Goal: Transaction & Acquisition: Download file/media

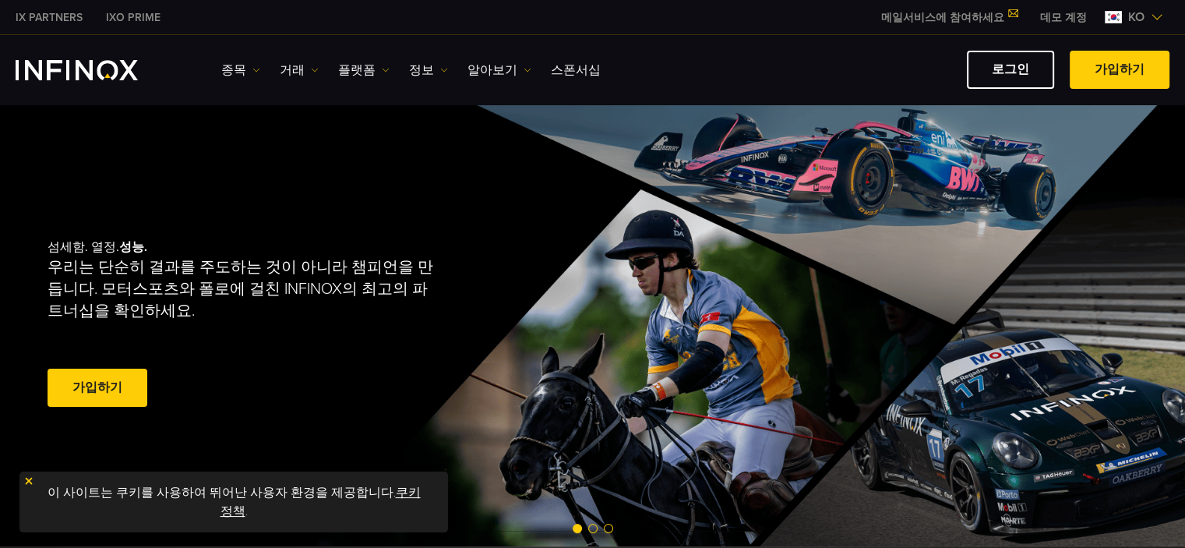
click at [1007, 70] on link "로그인" at bounding box center [1010, 70] width 87 height 38
click at [355, 68] on link "플랫폼" at bounding box center [363, 70] width 51 height 19
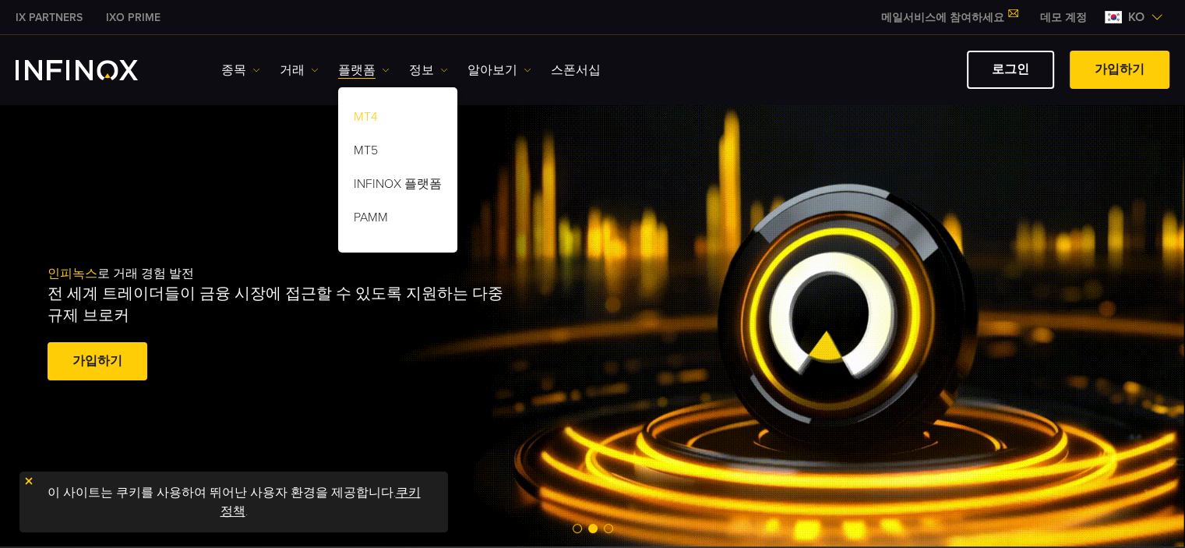
click at [369, 118] on link "MT4" at bounding box center [397, 120] width 119 height 34
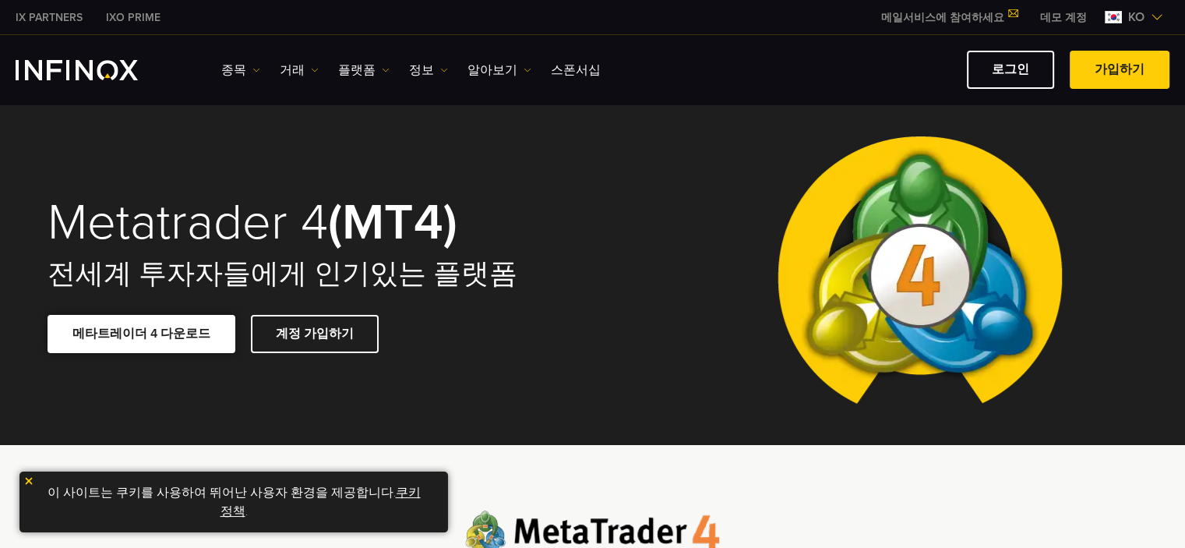
click at [168, 333] on link "메타트레이더 4 다운로드" at bounding box center [142, 334] width 188 height 38
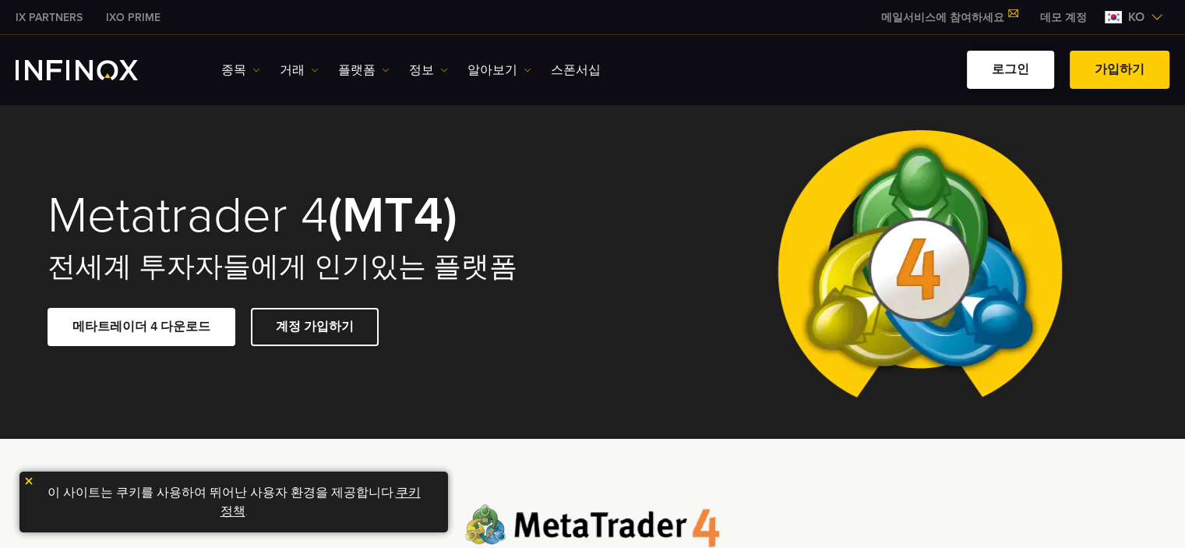
click at [997, 66] on link "로그인" at bounding box center [1010, 70] width 87 height 38
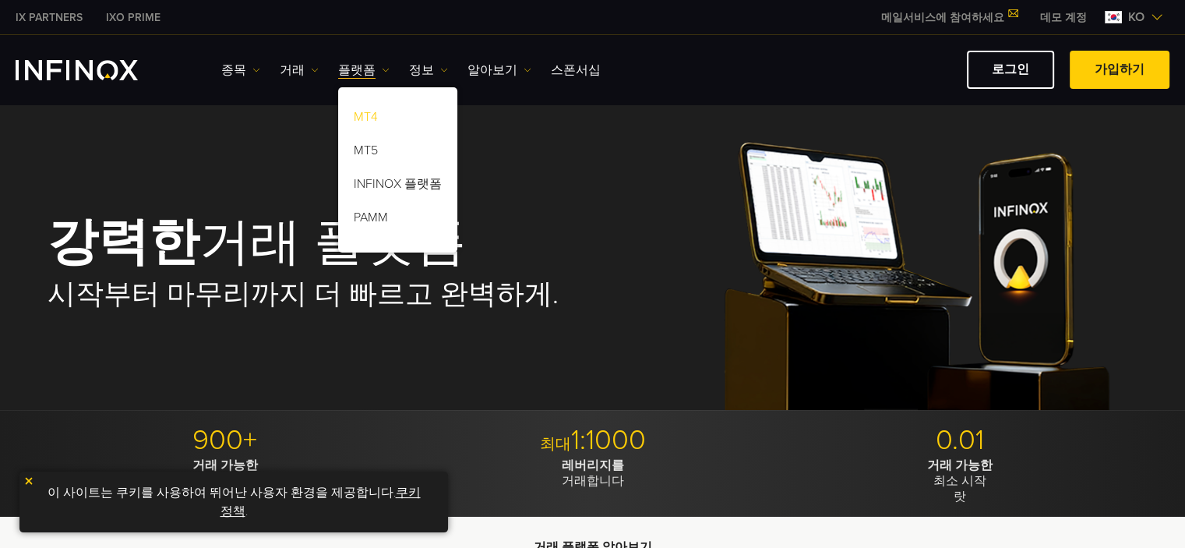
click at [380, 115] on link "MT4" at bounding box center [397, 120] width 119 height 34
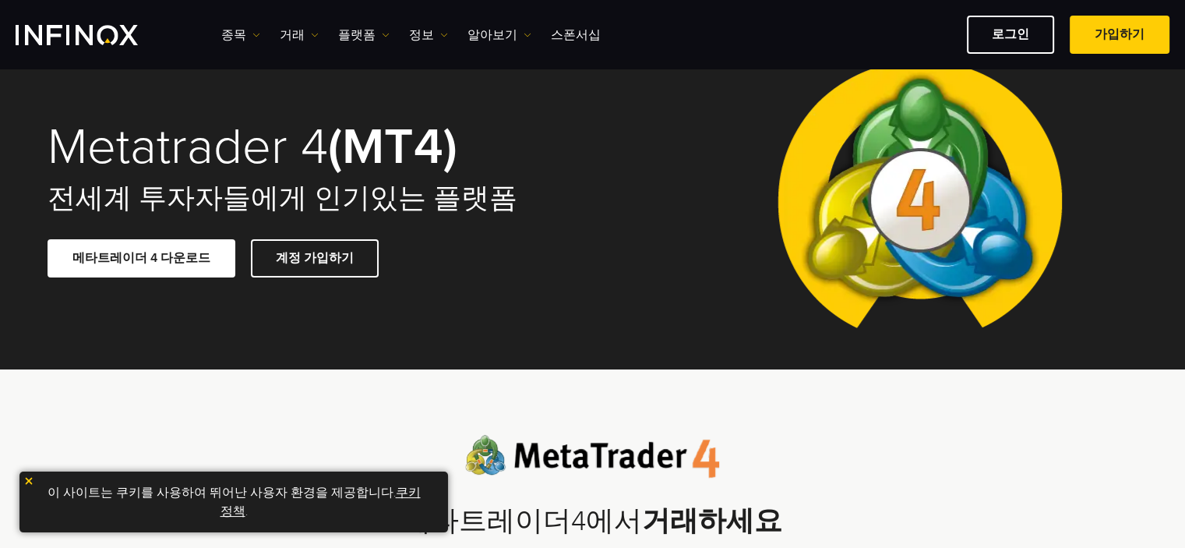
scroll to position [78, 0]
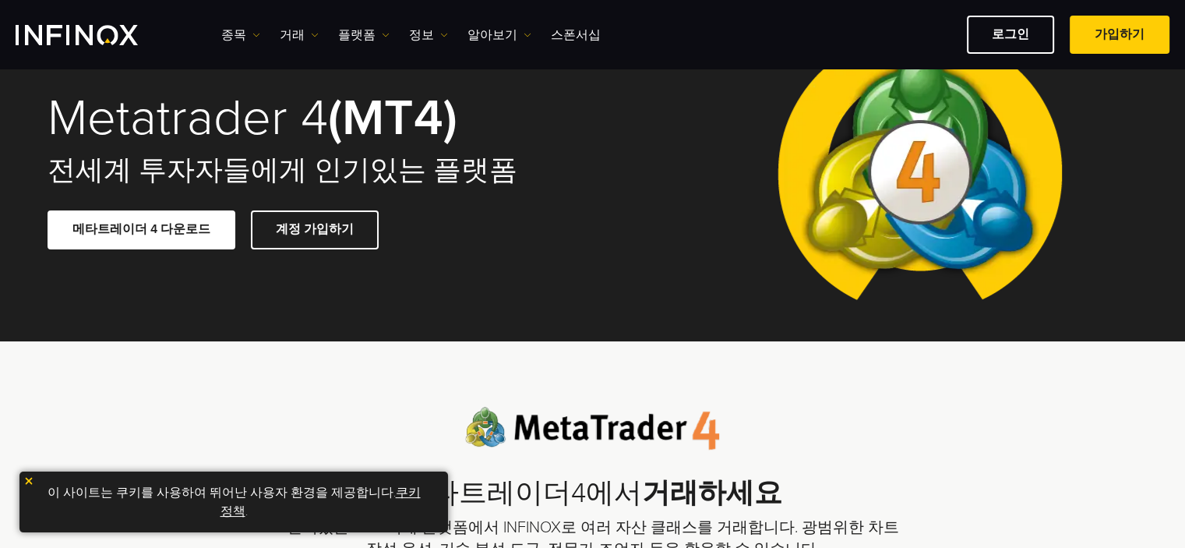
click at [31, 476] on img at bounding box center [28, 480] width 11 height 11
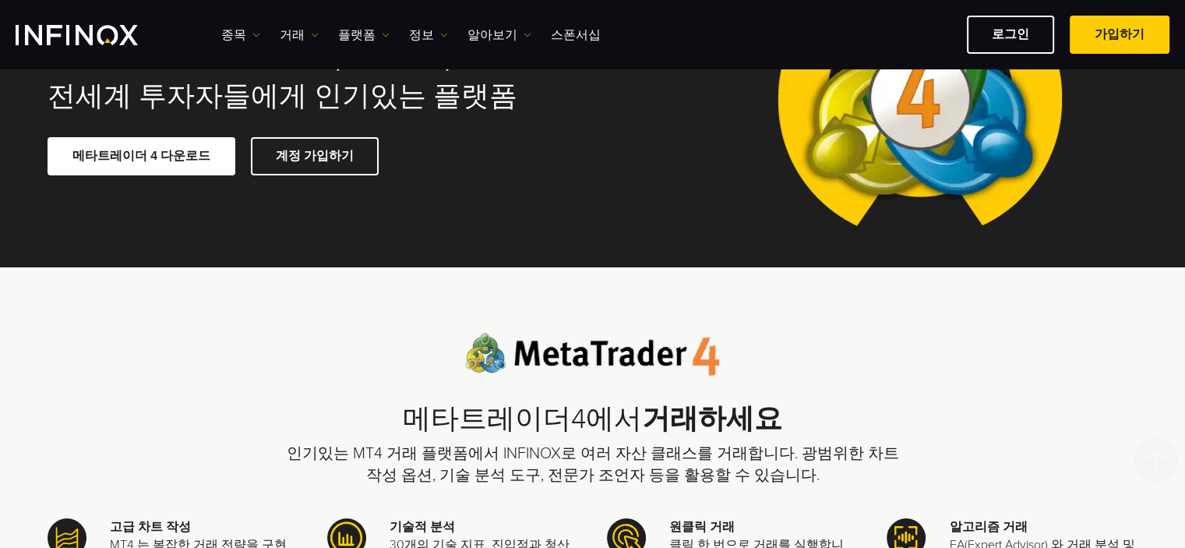
scroll to position [0, 0]
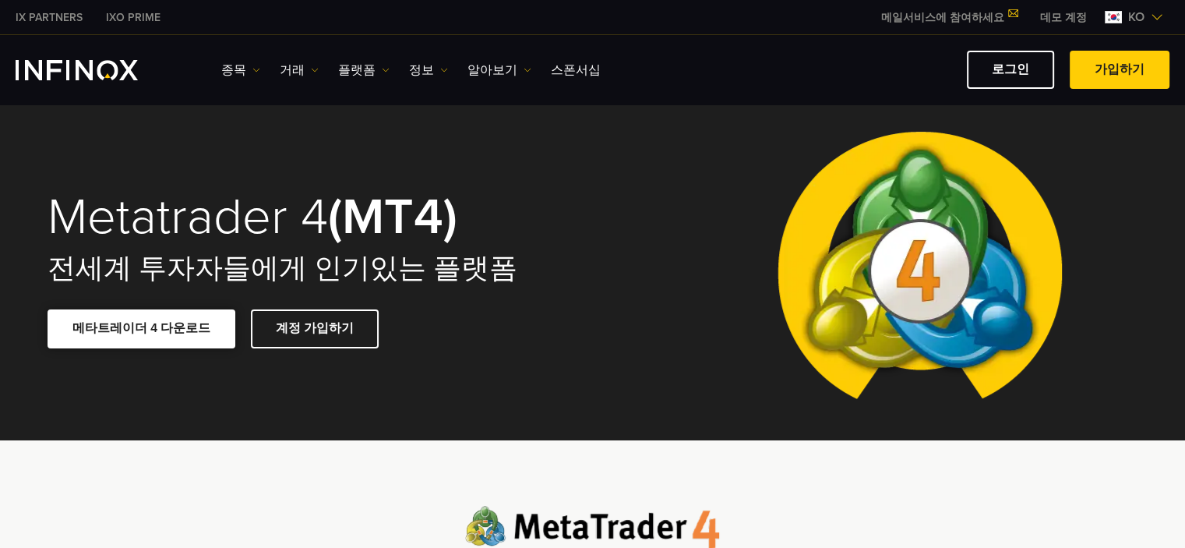
click at [172, 332] on link "메타트레이더 4 다운로드" at bounding box center [142, 328] width 188 height 38
click at [315, 329] on span at bounding box center [315, 329] width 0 height 0
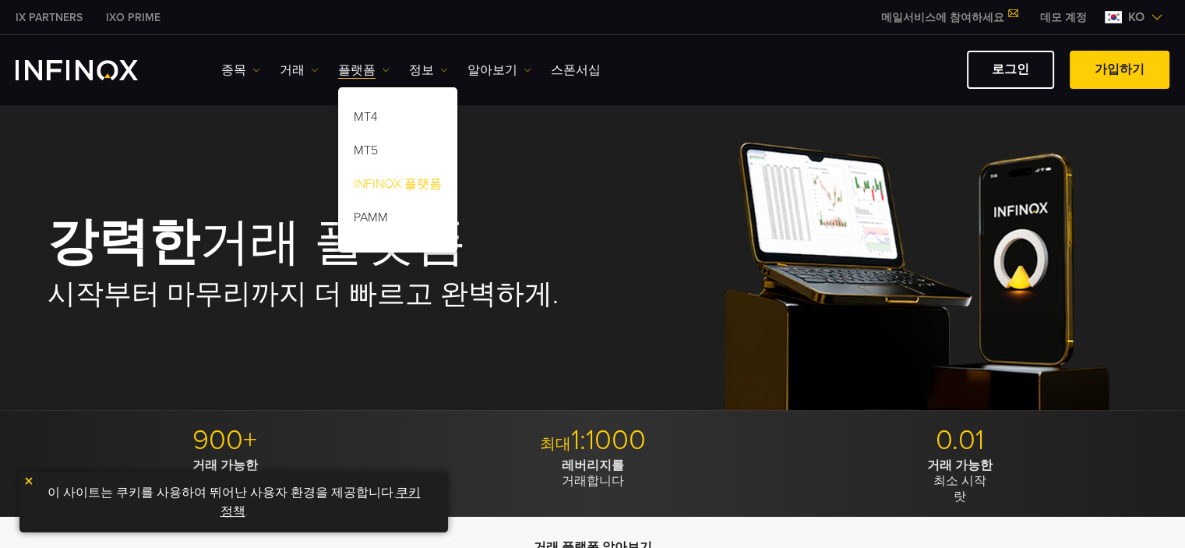
click at [406, 184] on link "INFINOX 플랫폼" at bounding box center [397, 187] width 119 height 34
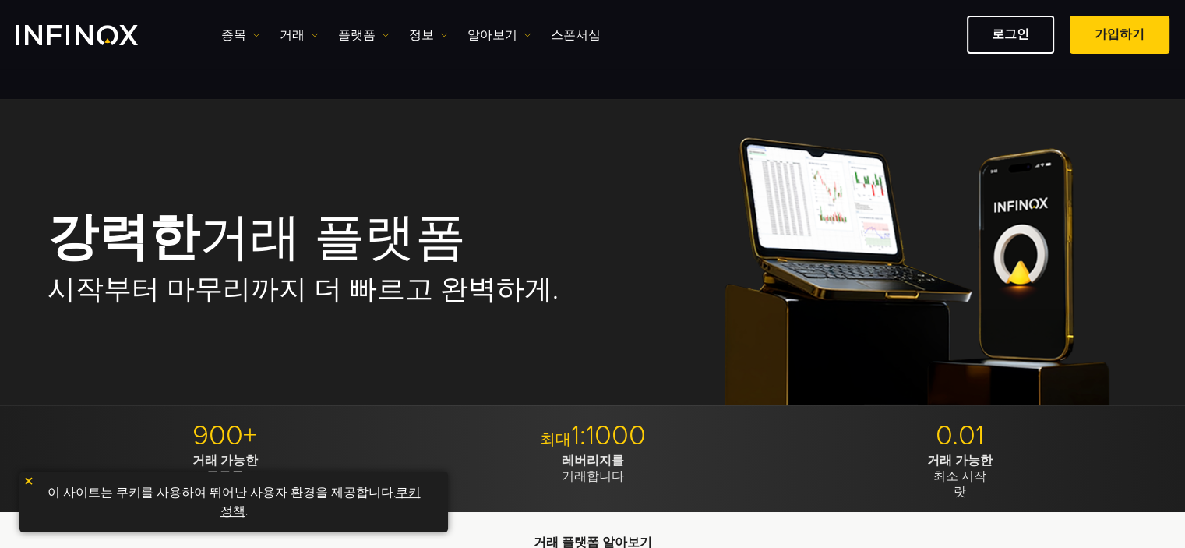
scroll to position [312, 0]
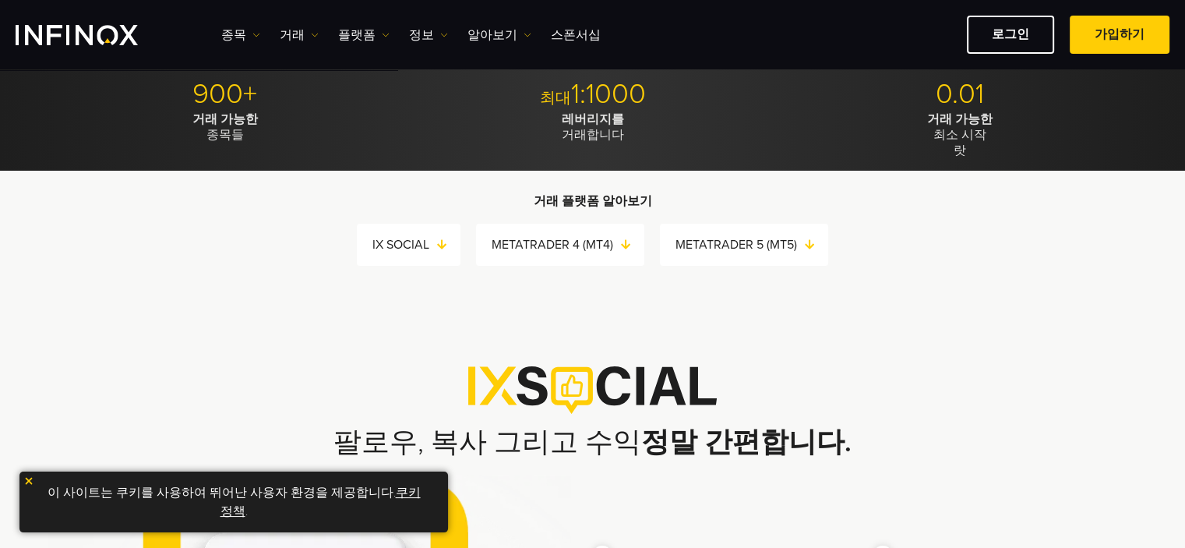
click at [26, 480] on img at bounding box center [28, 480] width 11 height 11
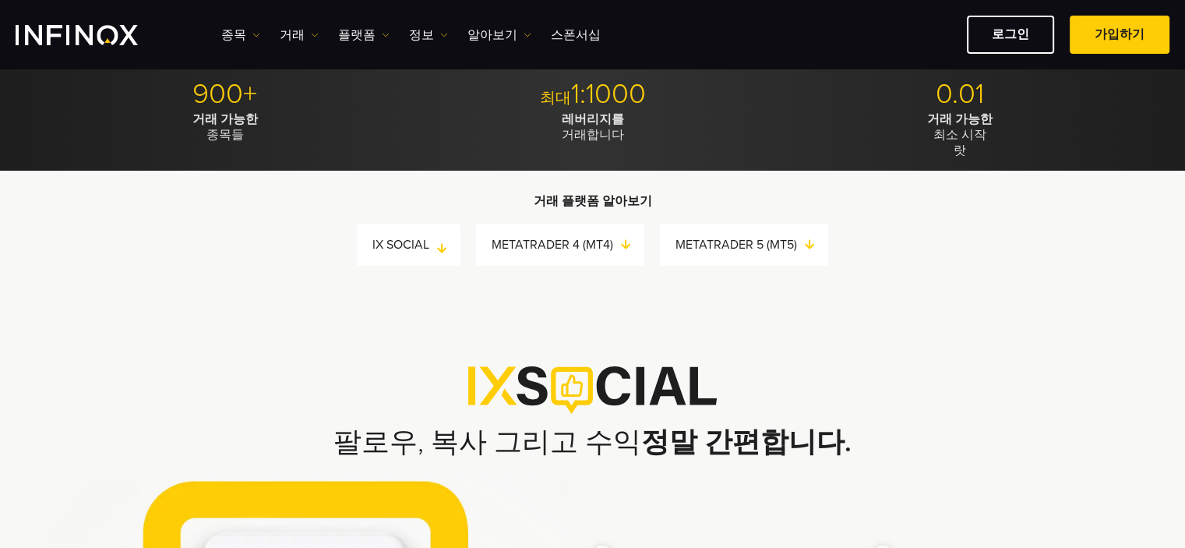
click at [418, 243] on link "IX SOCIAL" at bounding box center [416, 245] width 88 height 22
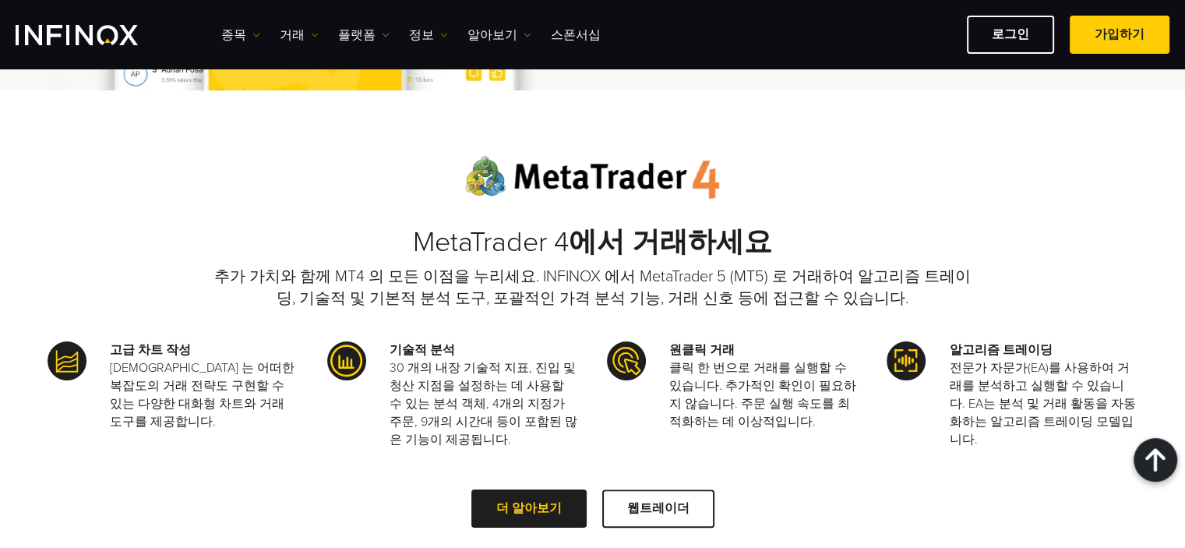
scroll to position [1078, 0]
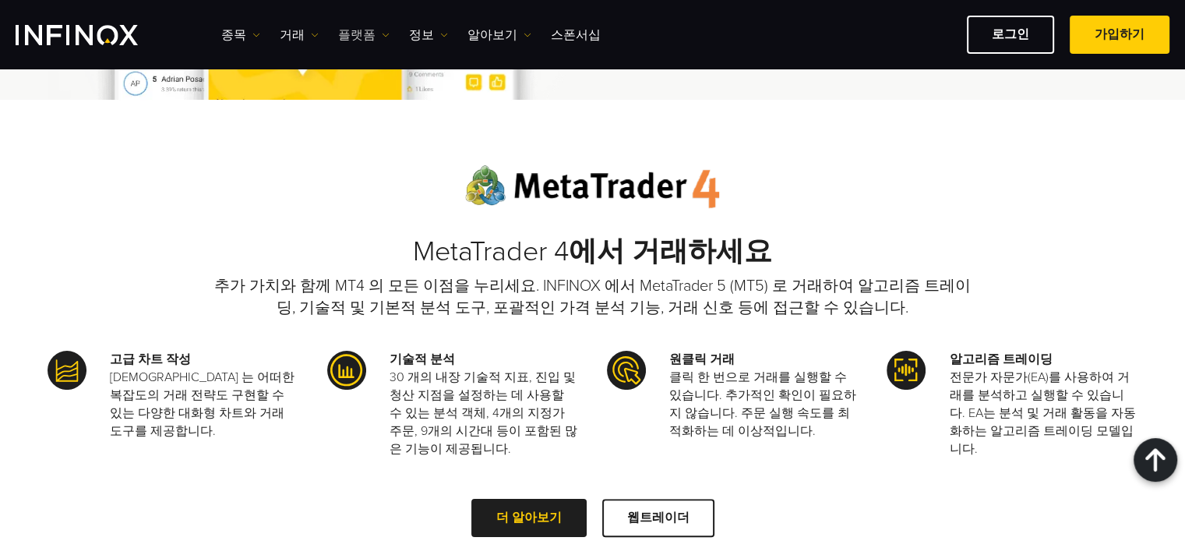
click at [344, 34] on link "플랫폼" at bounding box center [363, 35] width 51 height 19
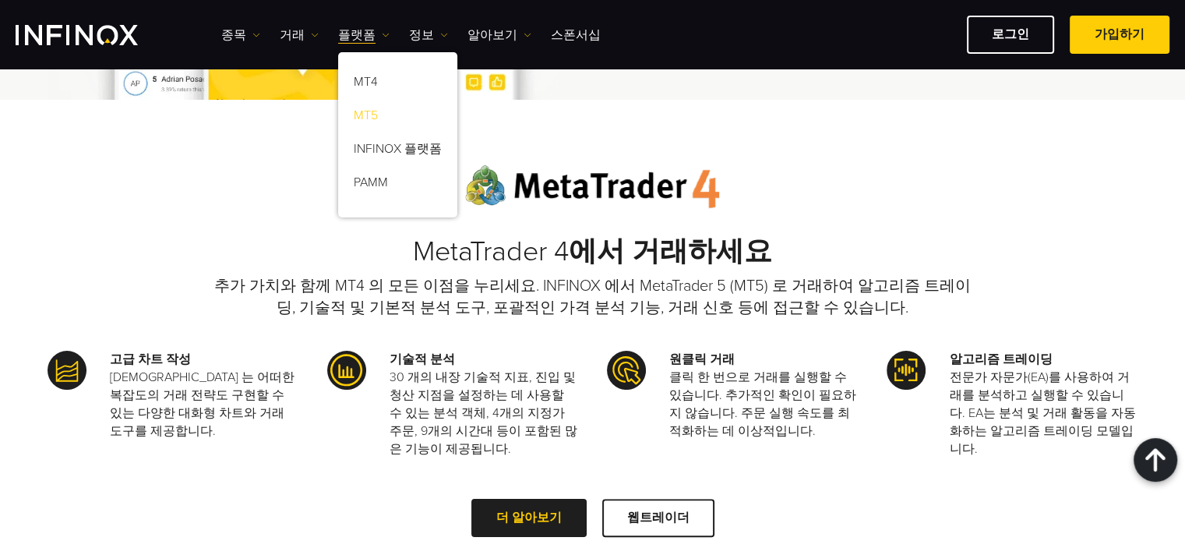
click at [382, 111] on link "MT5" at bounding box center [397, 118] width 119 height 34
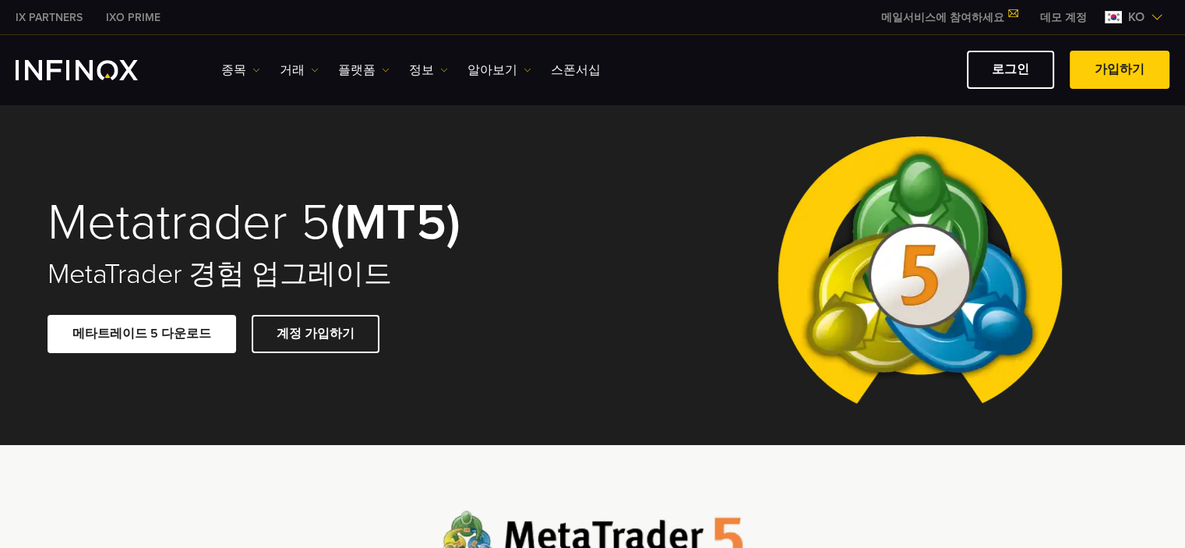
click at [167, 337] on link "메타트레이드 5 다운로드" at bounding box center [142, 334] width 189 height 38
click at [349, 68] on link "플랫폼" at bounding box center [363, 70] width 51 height 19
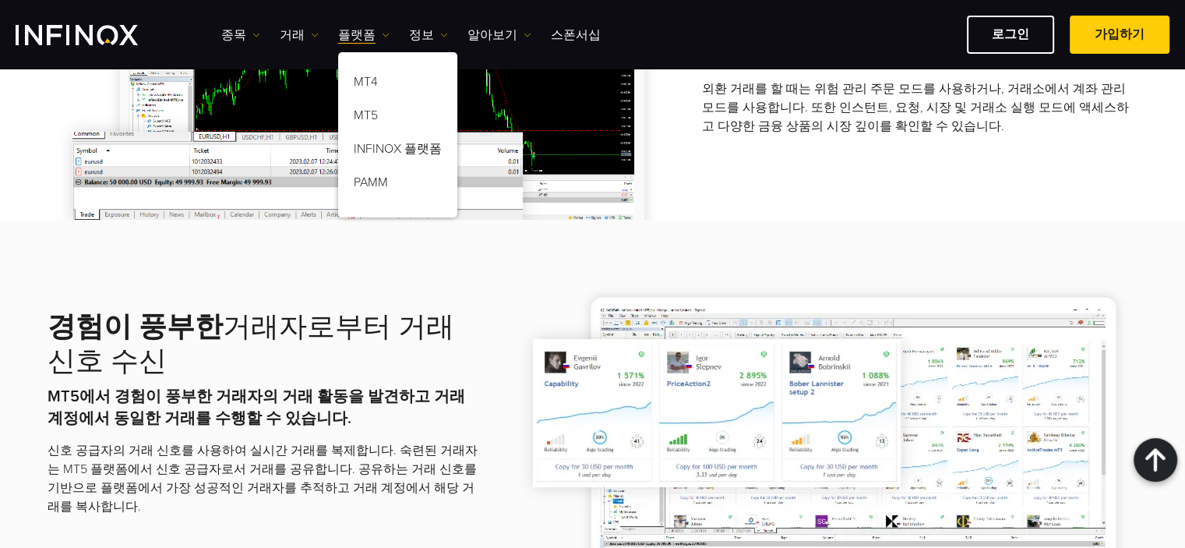
scroll to position [2571, 0]
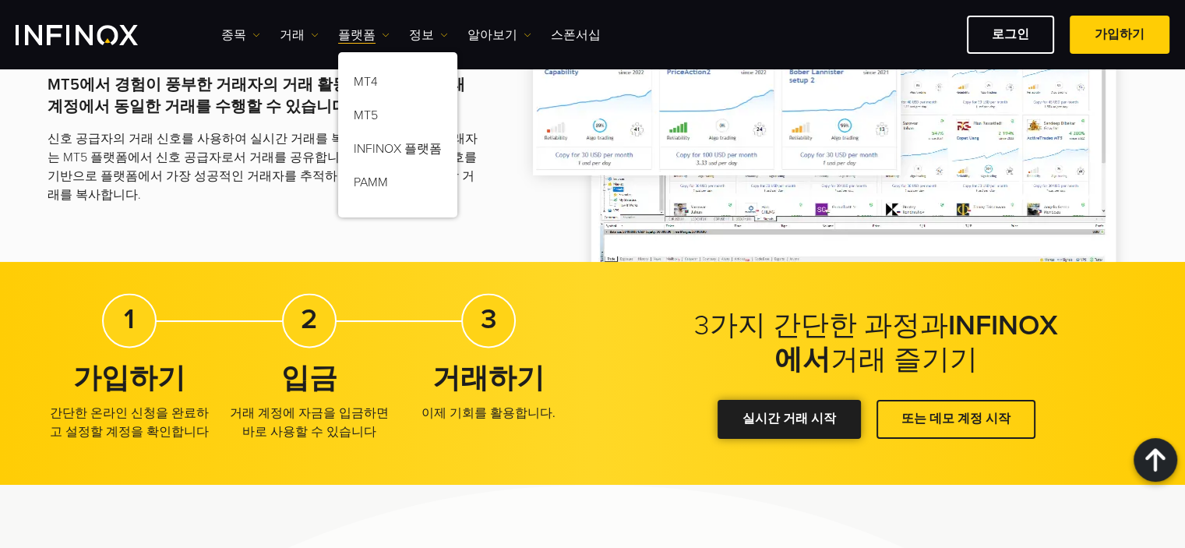
click at [812, 418] on link "실시간 거래 시작" at bounding box center [789, 419] width 143 height 38
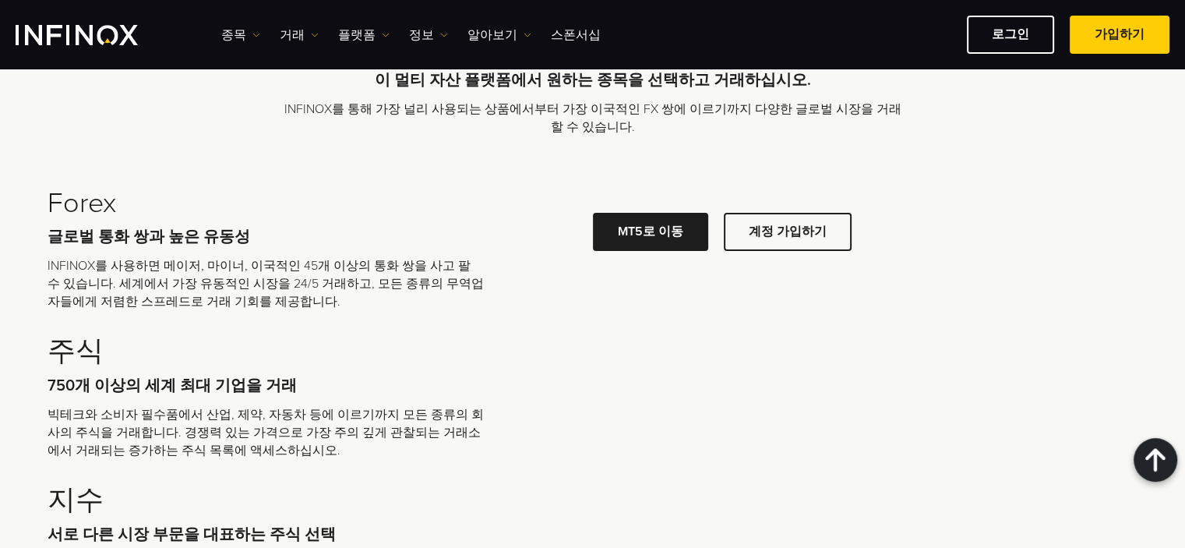
scroll to position [5064, 0]
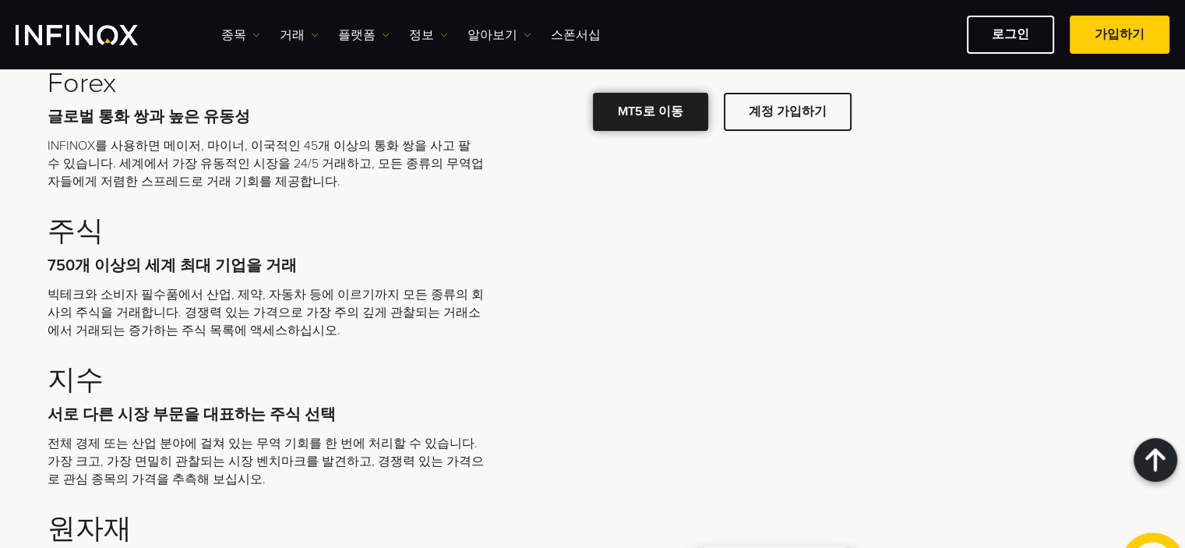
click at [651, 111] on span at bounding box center [651, 111] width 0 height 0
